Goal: Task Accomplishment & Management: Manage account settings

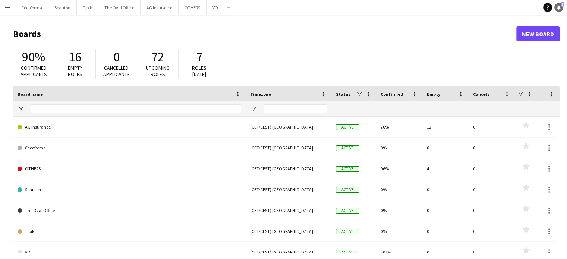
click at [558, 3] on link "Notifications 1" at bounding box center [558, 7] width 9 height 9
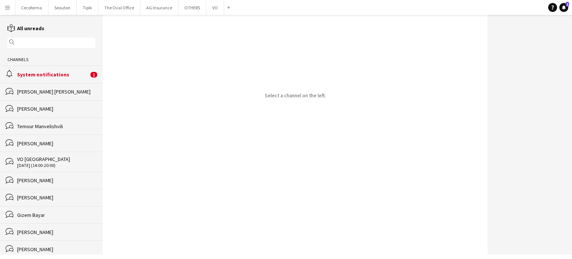
click at [47, 72] on div "System notifications" at bounding box center [53, 74] width 72 height 7
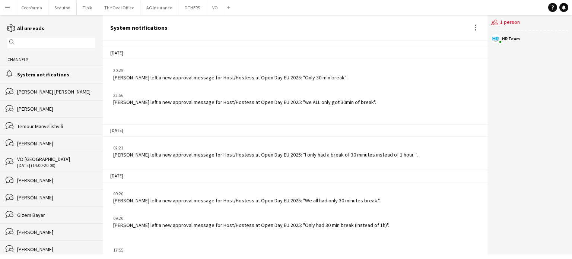
scroll to position [945, 0]
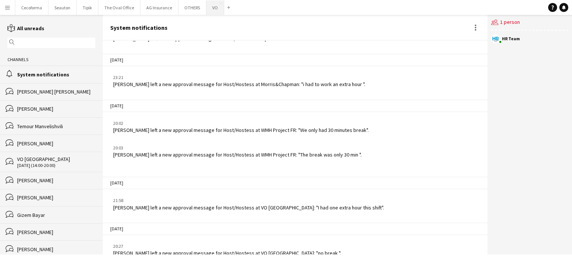
click at [210, 9] on button "VO Close" at bounding box center [215, 7] width 18 height 15
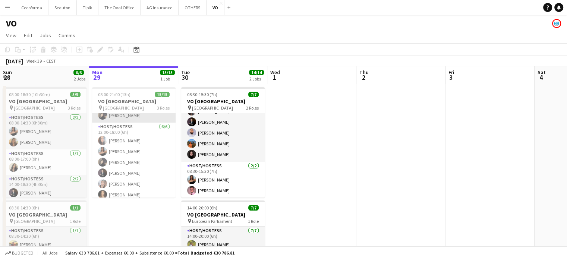
scroll to position [121, 0]
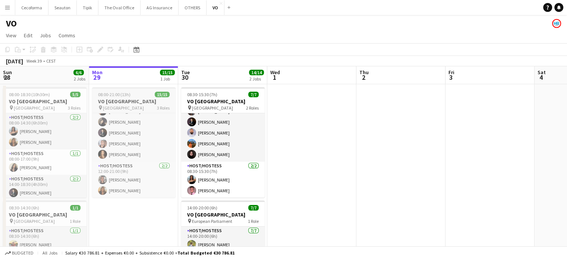
click at [115, 102] on h3 "VO [GEOGRAPHIC_DATA]" at bounding box center [133, 101] width 83 height 7
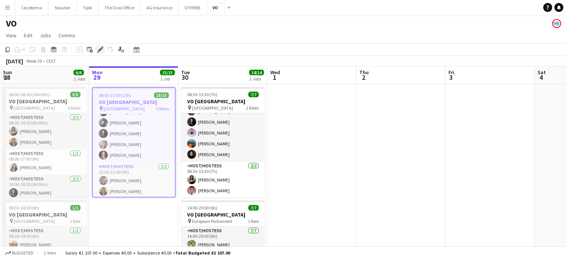
click at [99, 50] on icon at bounding box center [100, 50] width 4 height 4
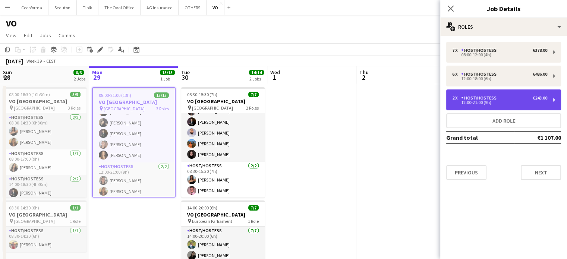
click at [482, 98] on div "Host/Hostess" at bounding box center [480, 97] width 38 height 5
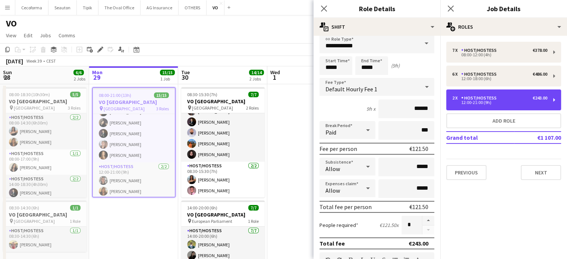
scroll to position [0, 0]
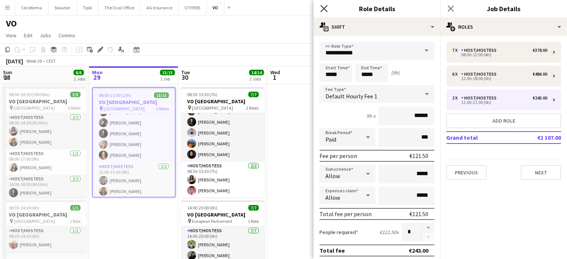
click at [326, 10] on icon "Close pop-in" at bounding box center [323, 8] width 7 height 7
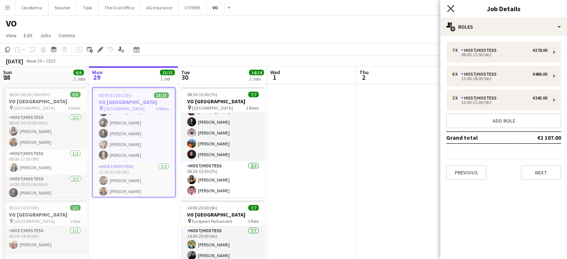
click at [449, 9] on icon "Close pop-in" at bounding box center [450, 8] width 7 height 7
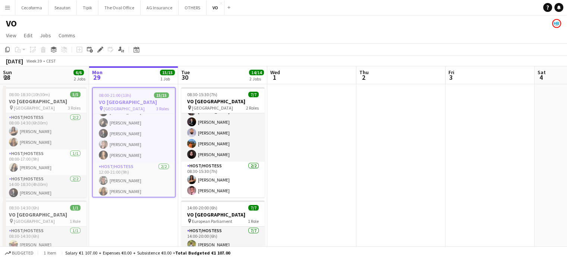
click at [315, 164] on app-date-cell at bounding box center [311, 204] width 89 height 241
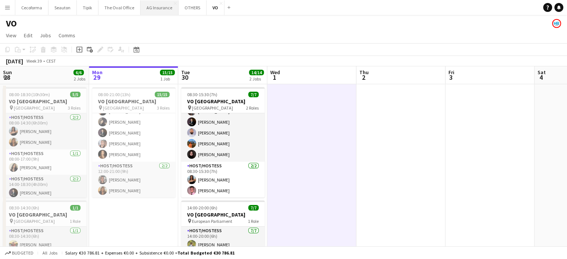
click at [156, 9] on button "AG Insurance Close" at bounding box center [159, 7] width 38 height 15
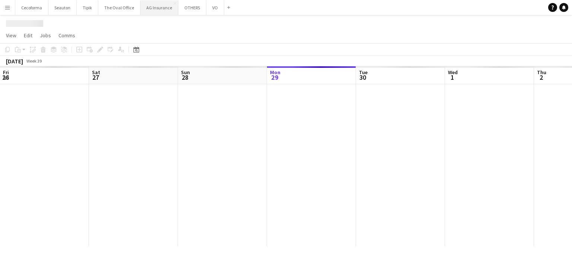
scroll to position [0, 178]
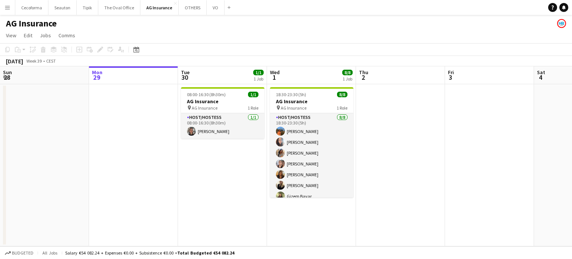
click at [8, 7] on app-icon "Menu" at bounding box center [7, 7] width 6 height 6
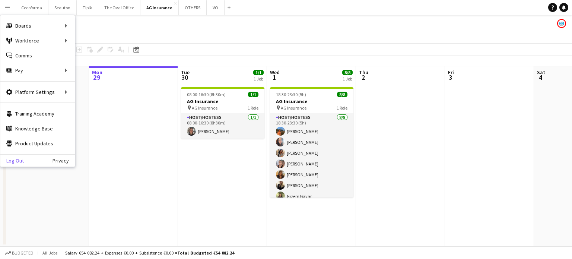
click at [10, 159] on link "Log Out" at bounding box center [11, 161] width 23 height 6
click at [15, 159] on link "Log Out" at bounding box center [11, 161] width 23 height 6
